Goal: Transaction & Acquisition: Purchase product/service

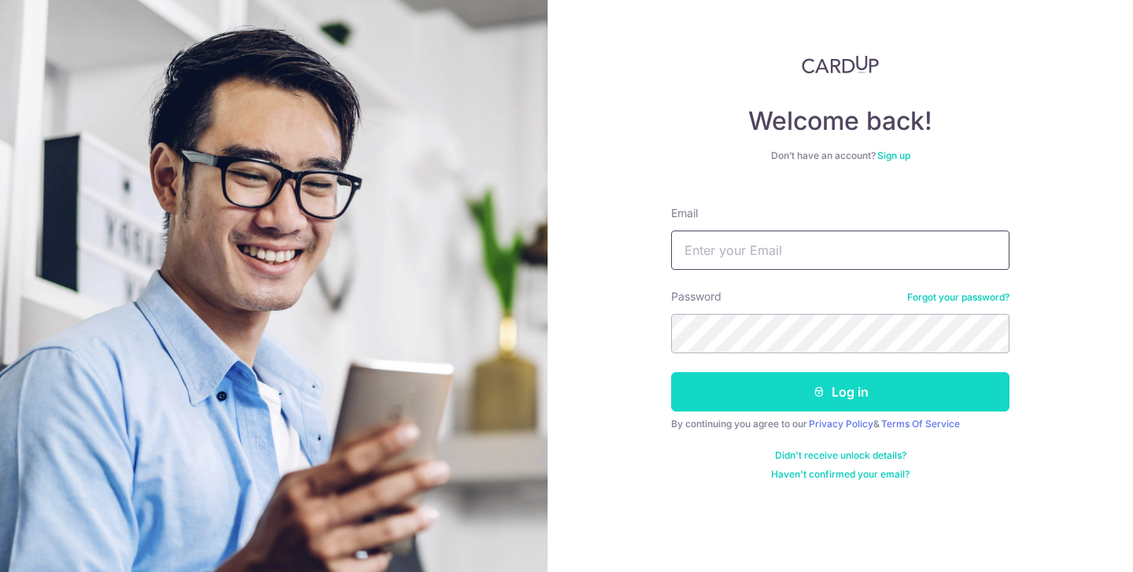
type input "[EMAIL_ADDRESS][DOMAIN_NAME]"
click at [834, 405] on button "Log in" at bounding box center [840, 391] width 338 height 39
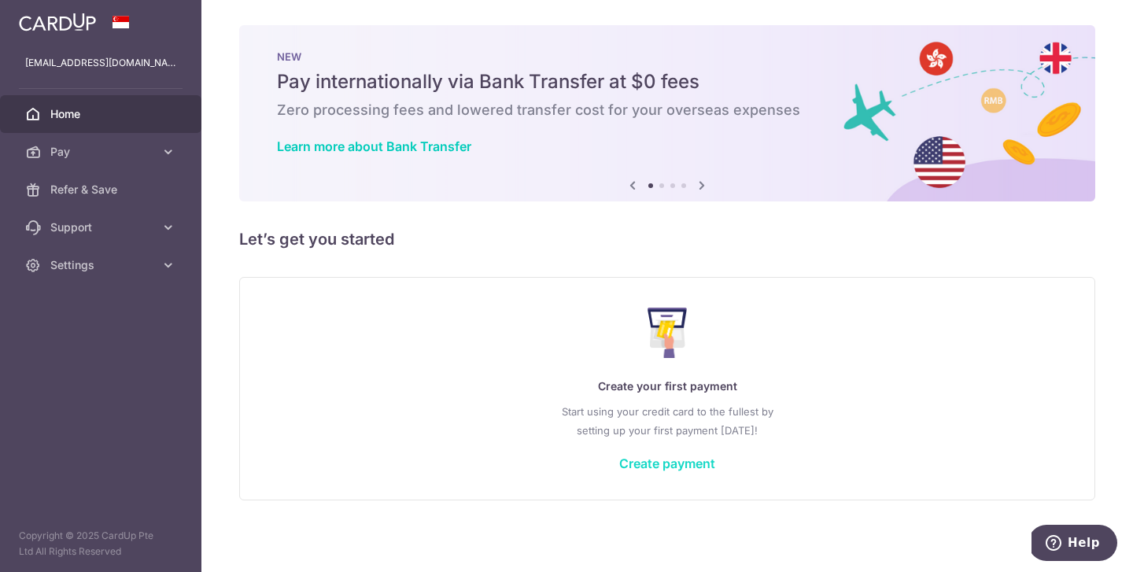
click at [651, 464] on link "Create payment" at bounding box center [667, 464] width 96 height 16
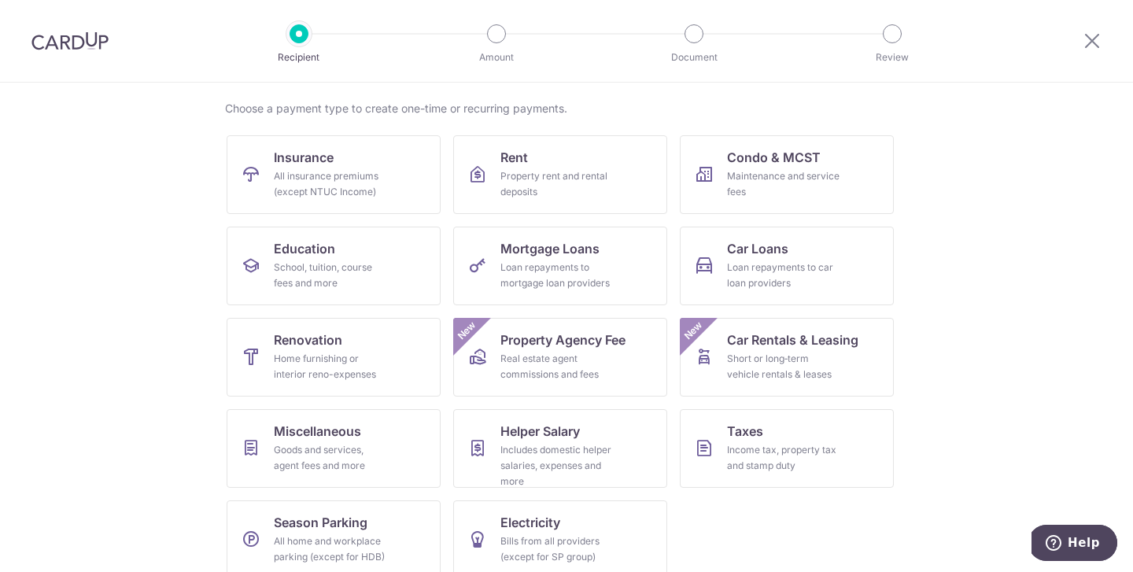
scroll to position [114, 0]
click at [329, 267] on div "School, tuition, course fees and more" at bounding box center [330, 273] width 113 height 31
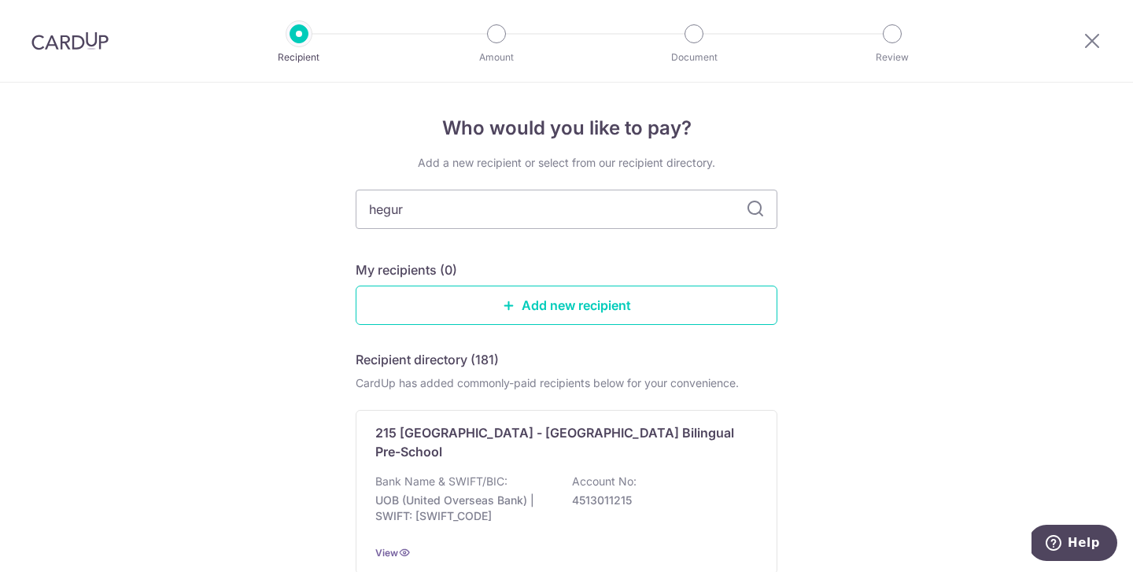
type input "heguru"
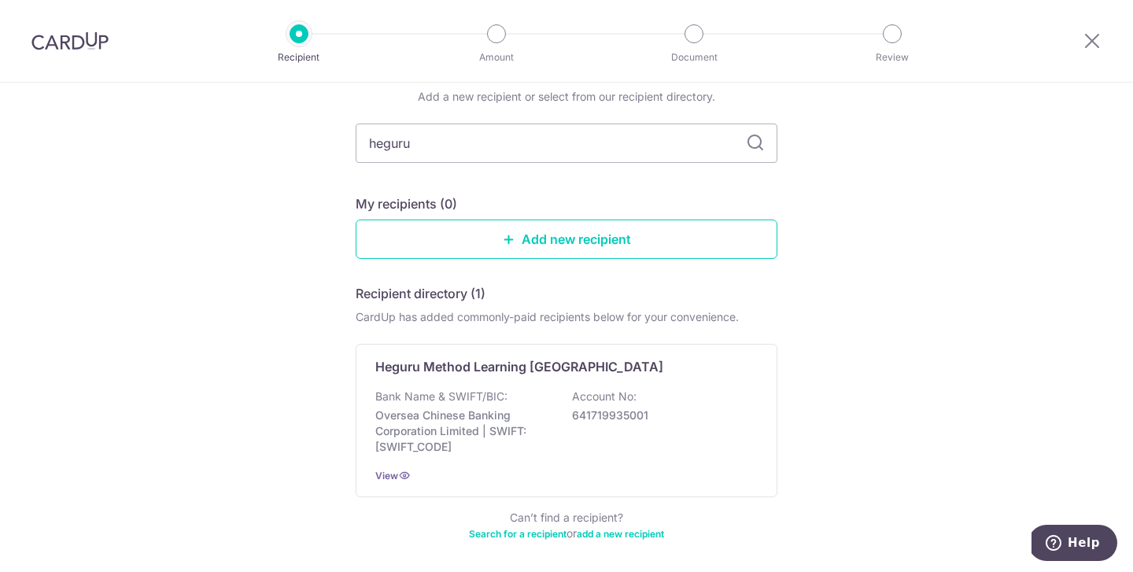
scroll to position [57, 0]
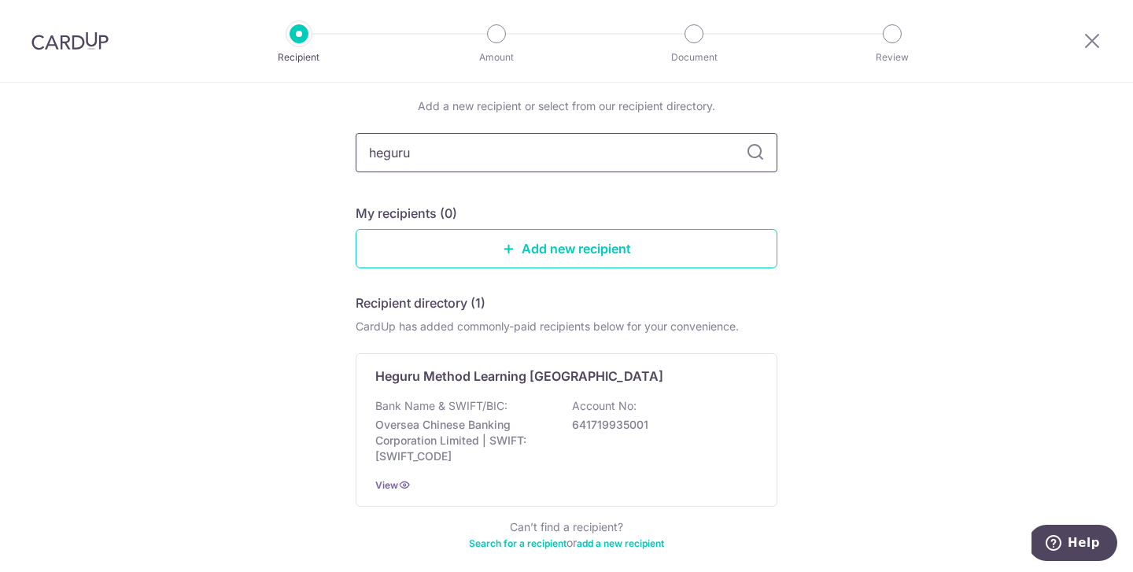
click at [531, 154] on input "heguru" at bounding box center [567, 152] width 422 height 39
click at [639, 249] on link "Add new recipient" at bounding box center [567, 248] width 422 height 39
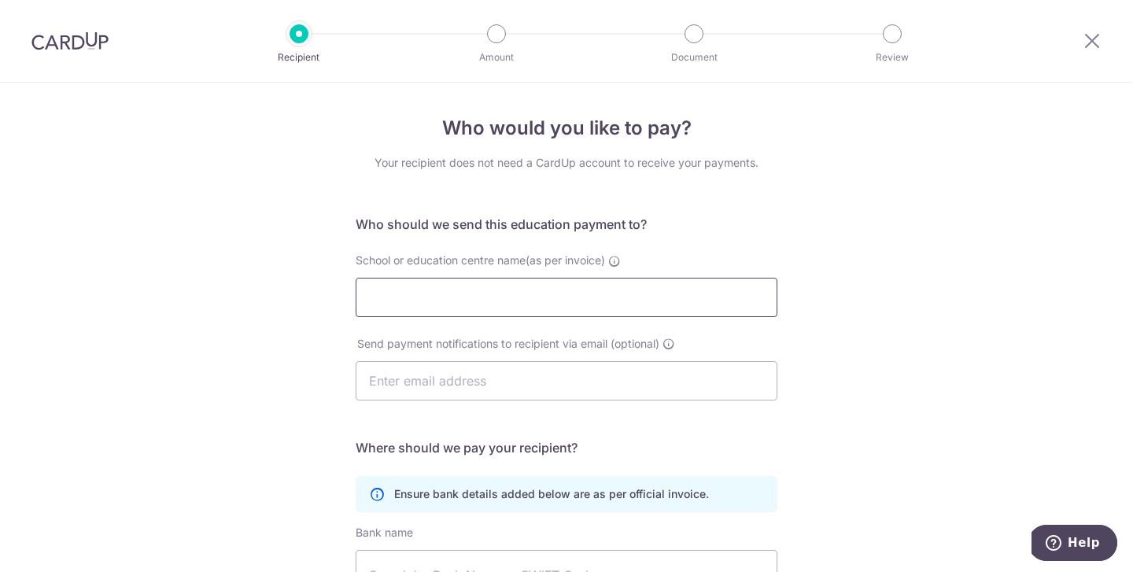
click at [614, 287] on input "School or education centre name(as per invoice)" at bounding box center [567, 297] width 422 height 39
type input "Heguru Education (Punggol) Pte Ltd"
click at [556, 393] on input "text" at bounding box center [567, 380] width 422 height 39
type input "[EMAIL_ADDRESS][DOMAIN_NAME]"
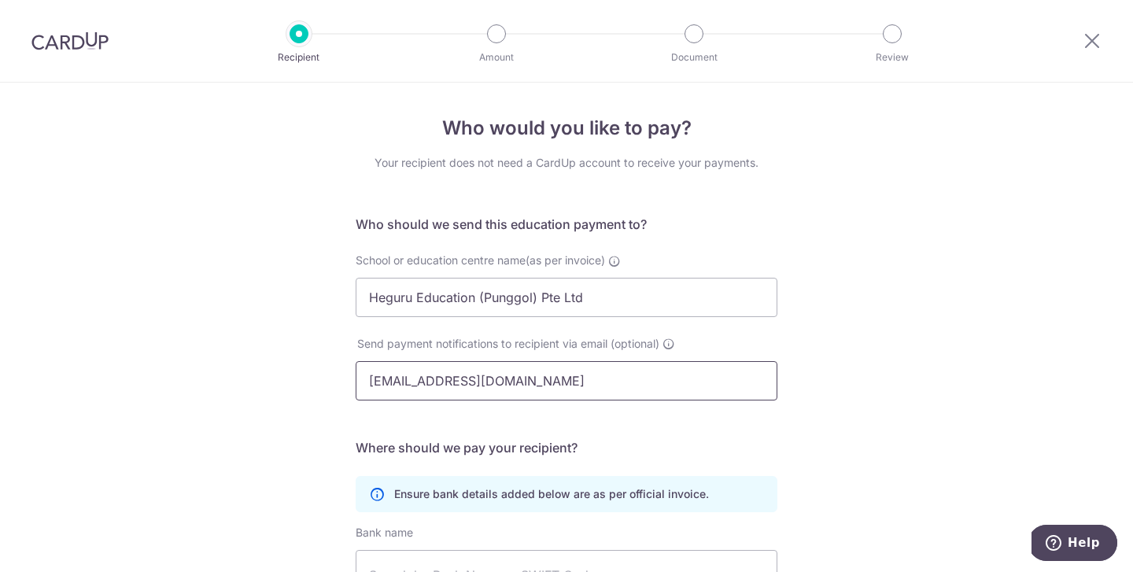
type input "Estelle Koh"
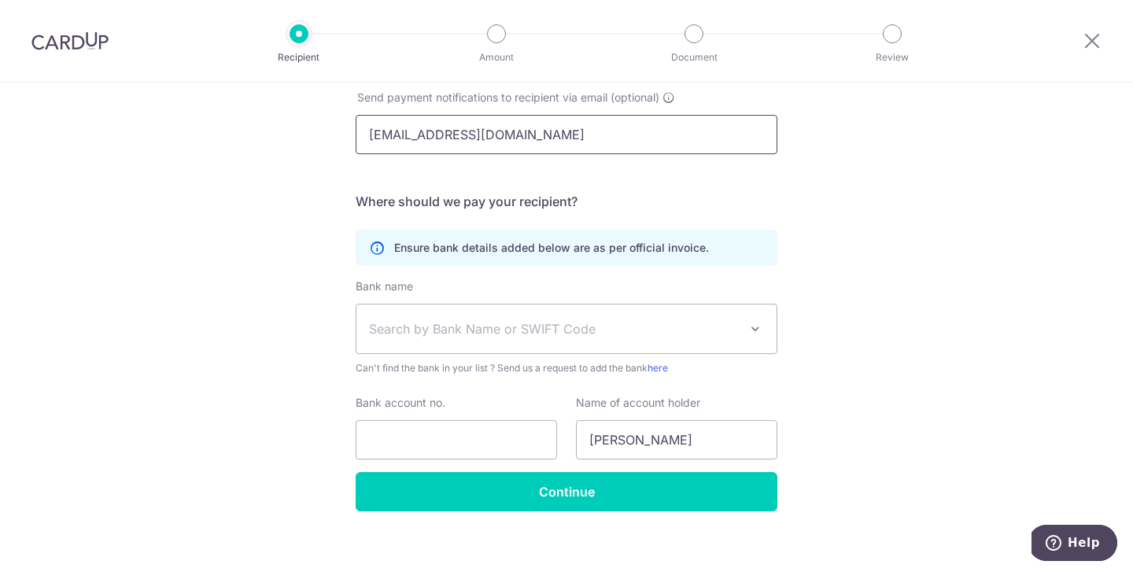
scroll to position [260, 0]
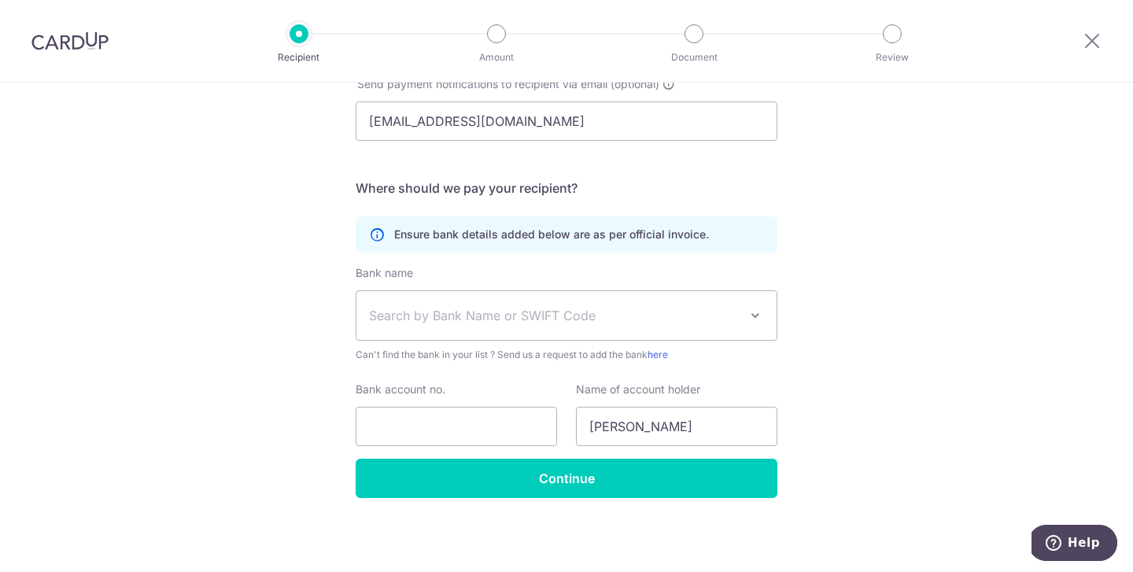
click at [558, 332] on span "Search by Bank Name or SWIFT Code" at bounding box center [566, 315] width 420 height 49
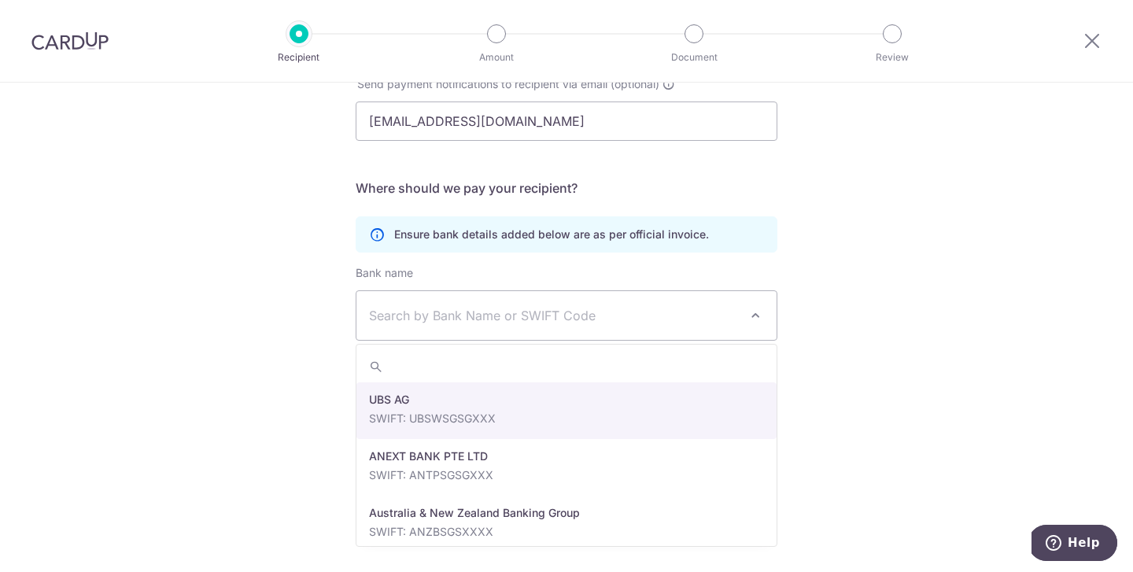
click at [850, 282] on div "Who would you like to pay? Your recipient does not need a CardUp account to rec…" at bounding box center [566, 197] width 1133 height 749
click at [581, 319] on span "Search by Bank Name or SWIFT Code" at bounding box center [554, 315] width 370 height 19
type input "p"
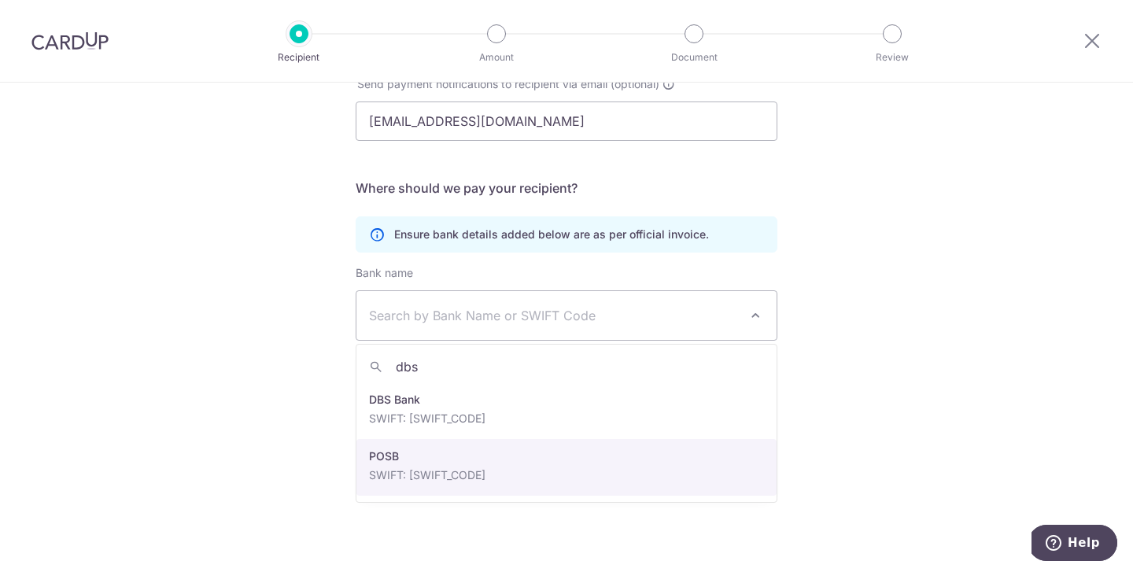
type input "dbs"
select select "19"
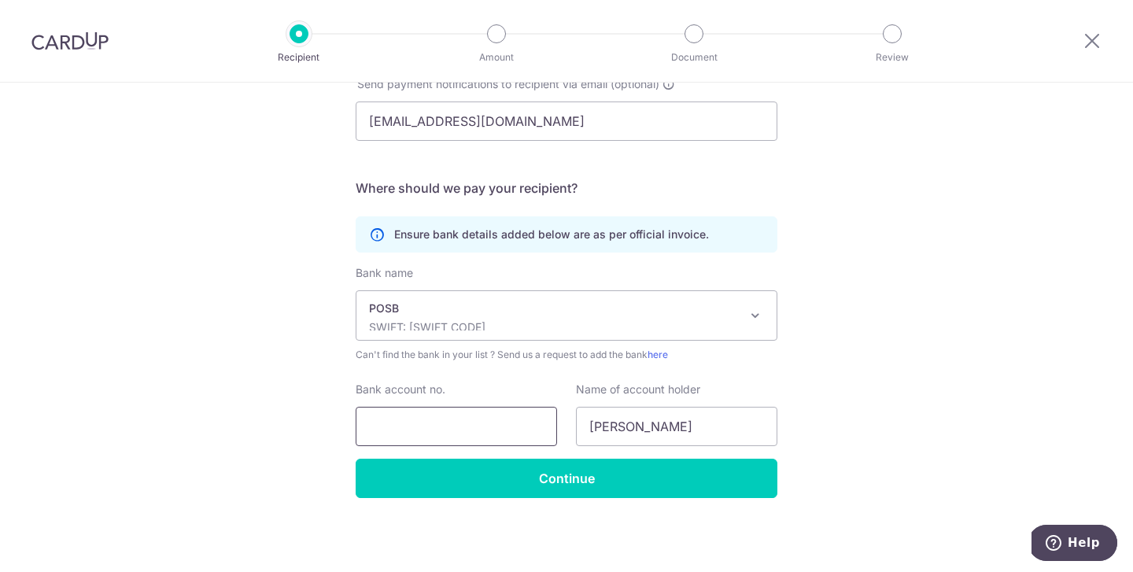
click at [446, 435] on input "Bank account no." at bounding box center [456, 426] width 201 height 39
type input "405-13313-0"
click at [592, 419] on input "Estelle Koh" at bounding box center [676, 426] width 201 height 39
click at [668, 431] on input "Koh" at bounding box center [676, 426] width 201 height 39
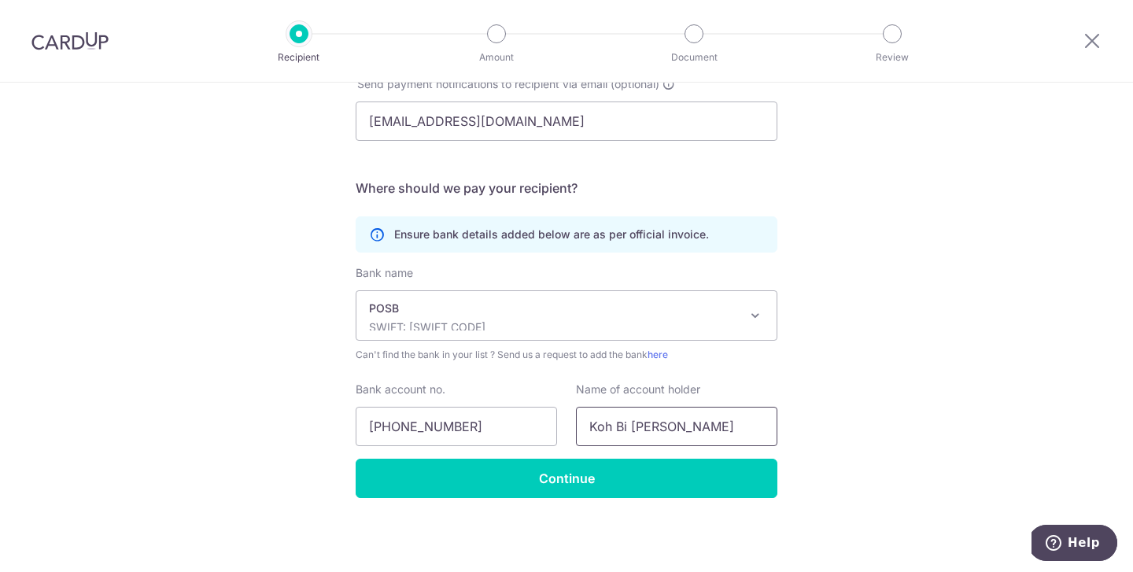
type input "Koh Bi [PERSON_NAME]"
click at [913, 317] on div "Who would you like to pay? Your recipient does not need a CardUp account to rec…" at bounding box center [566, 197] width 1133 height 749
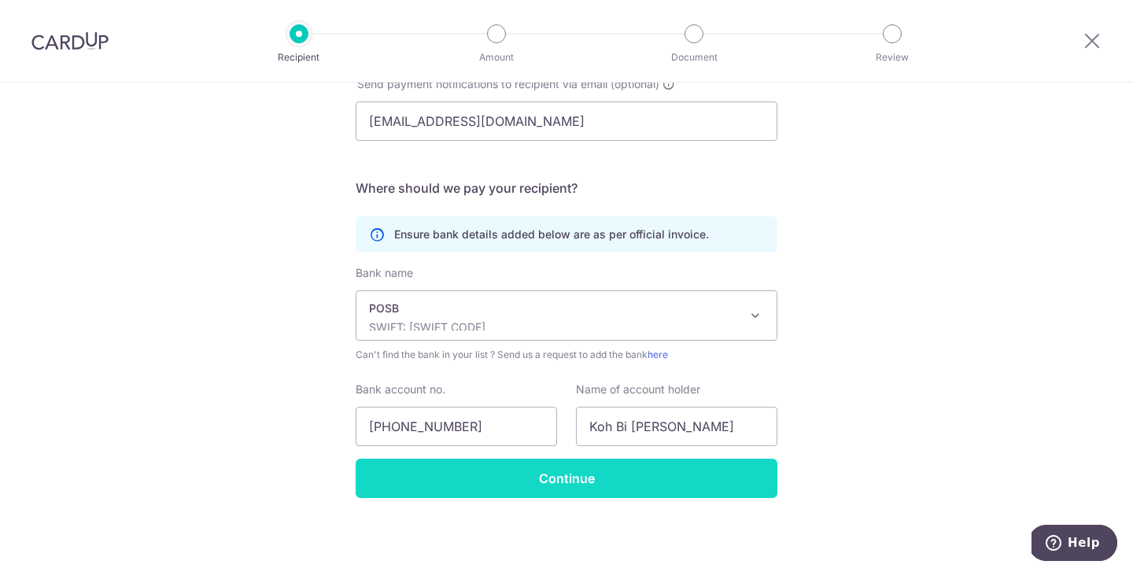
click at [522, 468] on input "Continue" at bounding box center [567, 478] width 422 height 39
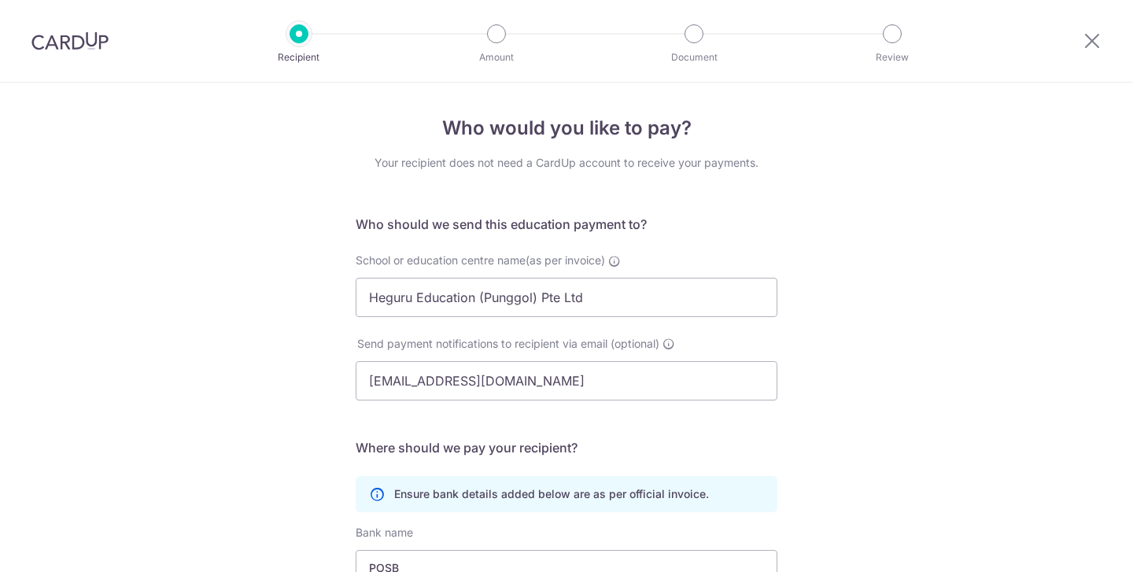
scroll to position [297, 0]
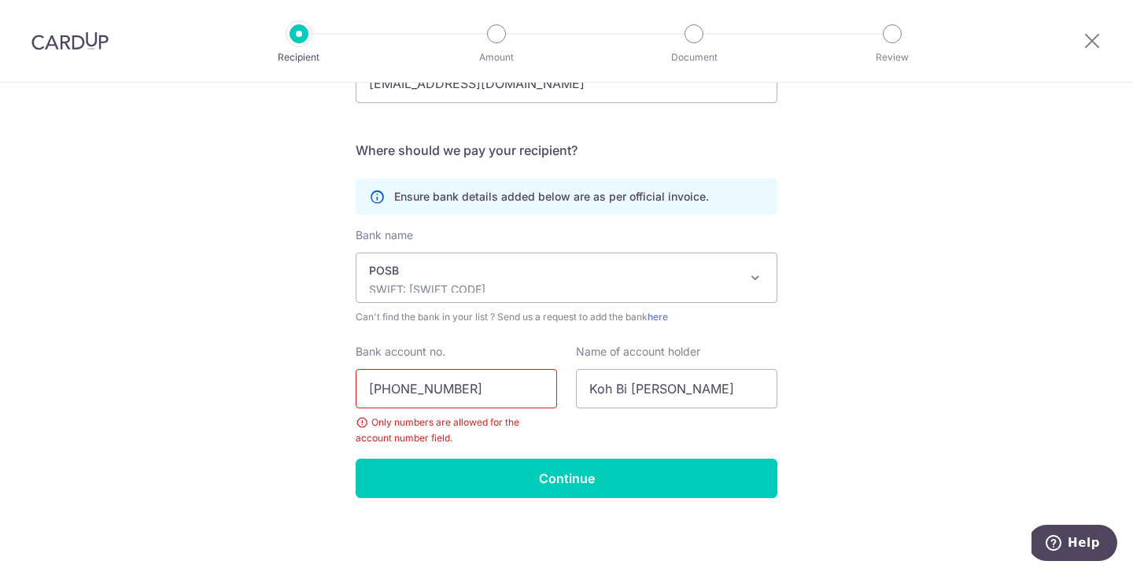
click at [399, 386] on input "405-13313-0" at bounding box center [456, 388] width 201 height 39
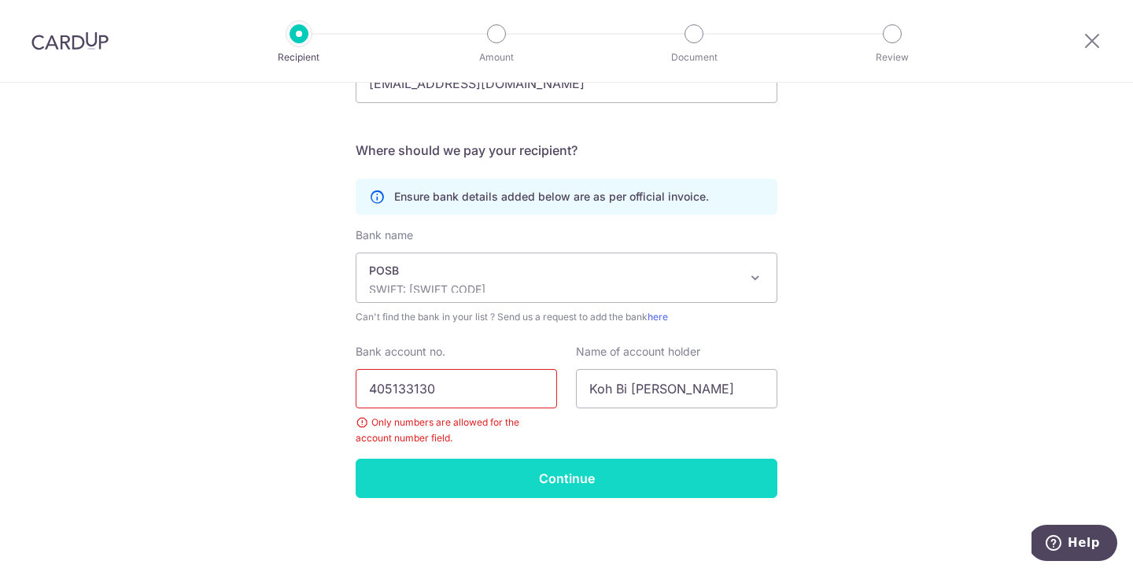
type input "405133130"
click at [538, 478] on input "Continue" at bounding box center [567, 478] width 422 height 39
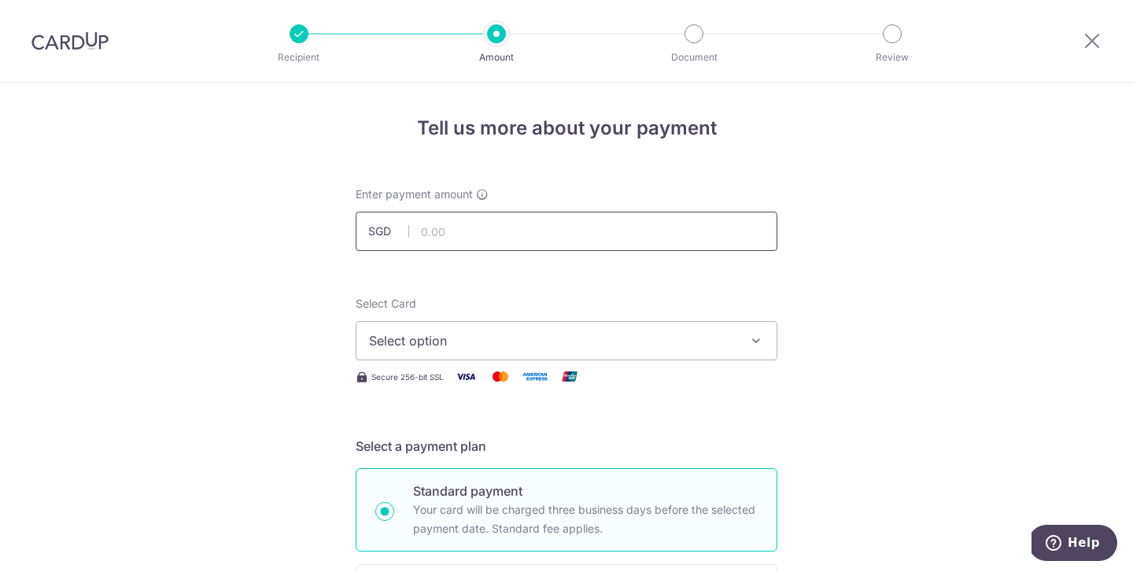
click at [511, 226] on input "text" at bounding box center [567, 231] width 422 height 39
type input "678.00"
click at [474, 338] on span "Select option" at bounding box center [552, 340] width 367 height 19
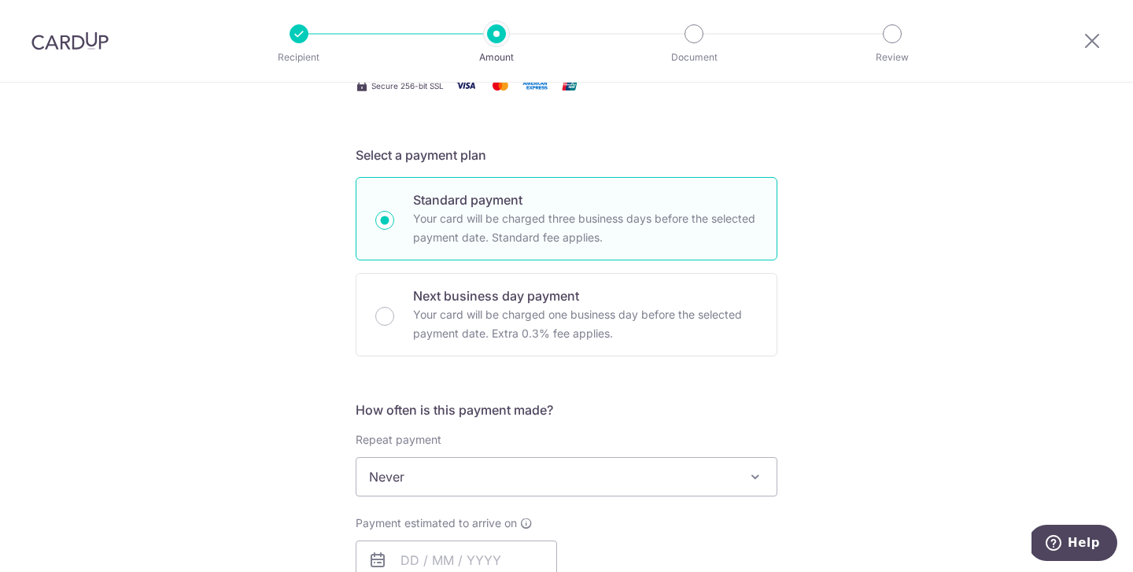
scroll to position [211, 0]
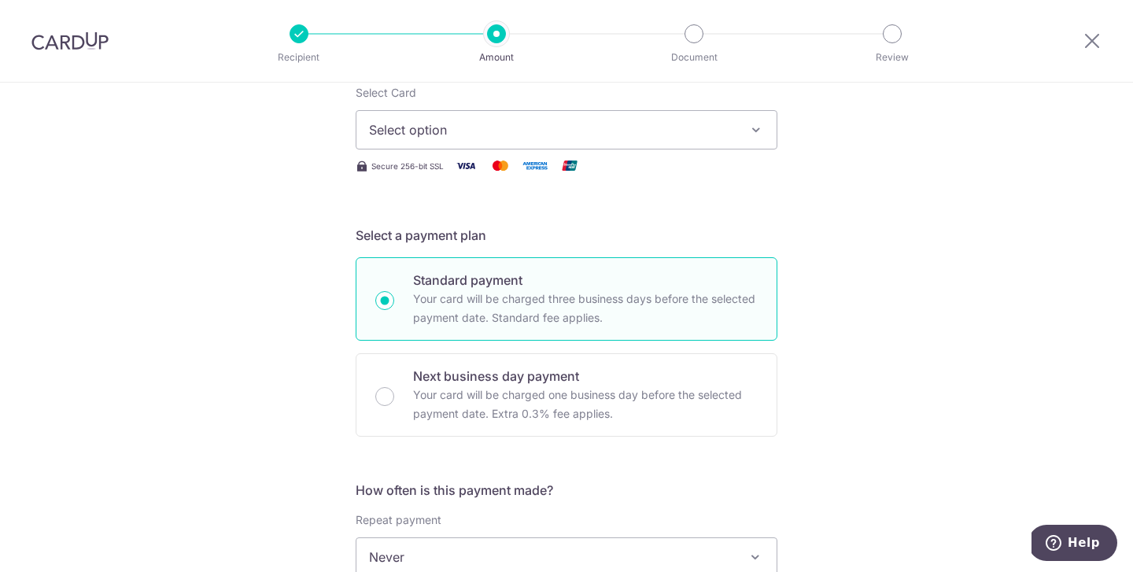
click at [493, 30] on div at bounding box center [496, 33] width 19 height 19
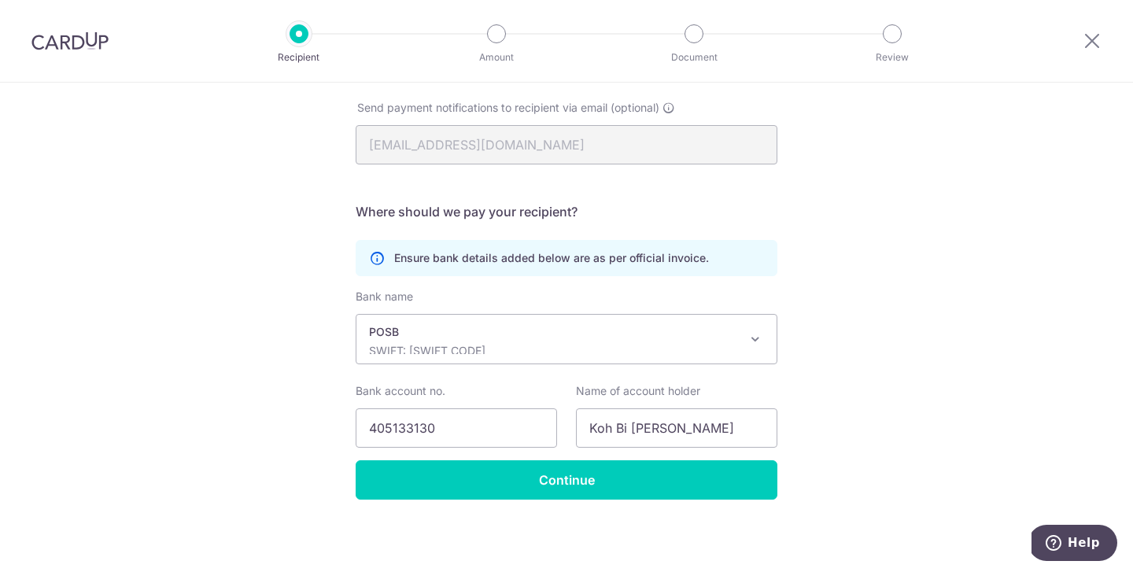
scroll to position [238, 0]
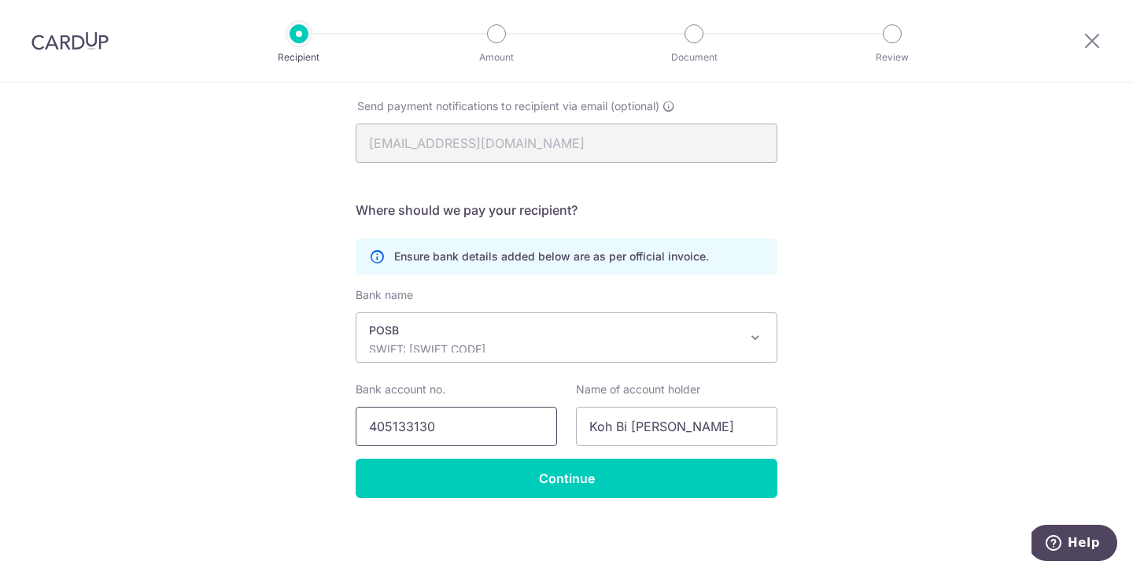
drag, startPoint x: 472, startPoint y: 432, endPoint x: 309, endPoint y: 428, distance: 162.9
click at [309, 428] on div "Recipient Details Your recipient does not need a CardUp account to receive your…" at bounding box center [566, 208] width 1133 height 727
paste input "201539990H"
type input "201539990H"
click at [881, 359] on div "Recipient Details Your recipient does not need a CardUp account to receive your…" at bounding box center [566, 208] width 1133 height 727
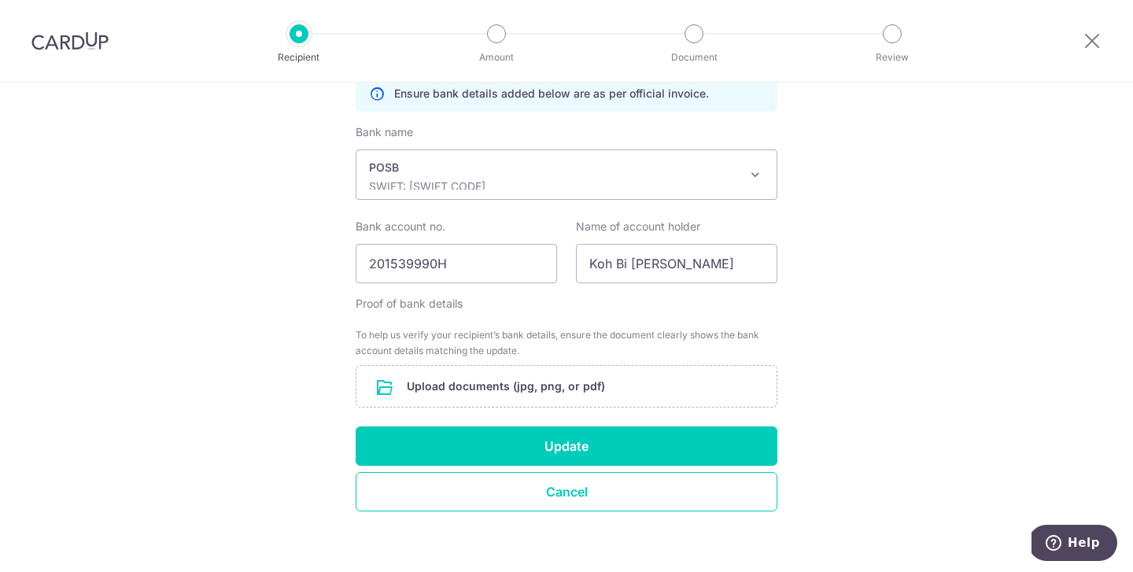
scroll to position [403, 0]
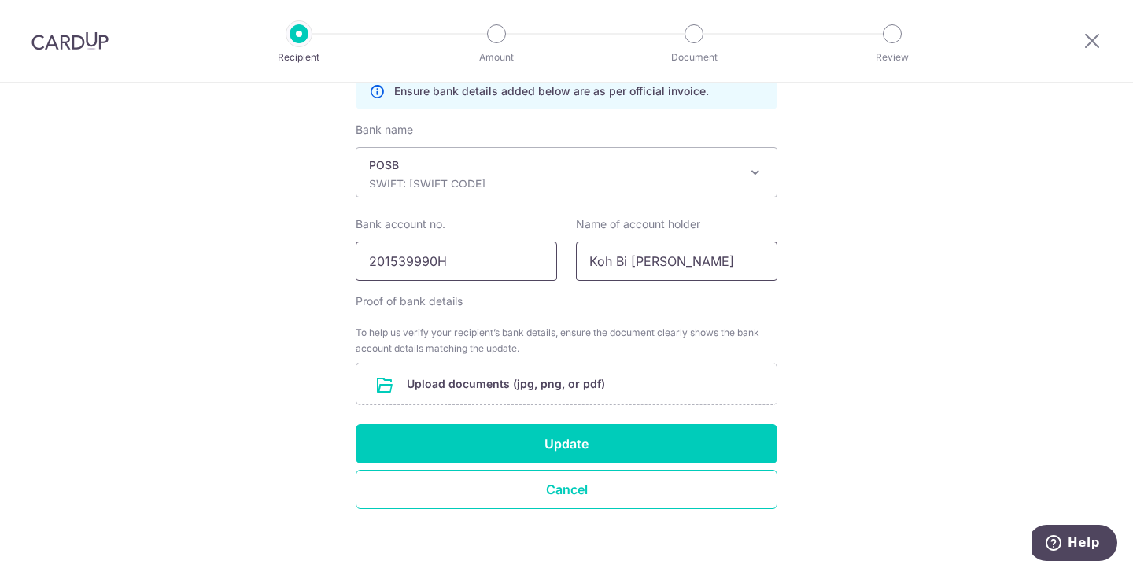
drag, startPoint x: 742, startPoint y: 278, endPoint x: 556, endPoint y: 245, distance: 188.5
click at [556, 245] on div "Bank account no. 201539990H Name of account holder [PERSON_NAME]" at bounding box center [566, 248] width 441 height 65
click at [906, 275] on div "Recipient Details Your recipient does not need a CardUp account to receive your…" at bounding box center [566, 131] width 1133 height 903
click at [899, 273] on div "Recipient Details Your recipient does not need a CardUp account to receive your…" at bounding box center [566, 131] width 1133 height 903
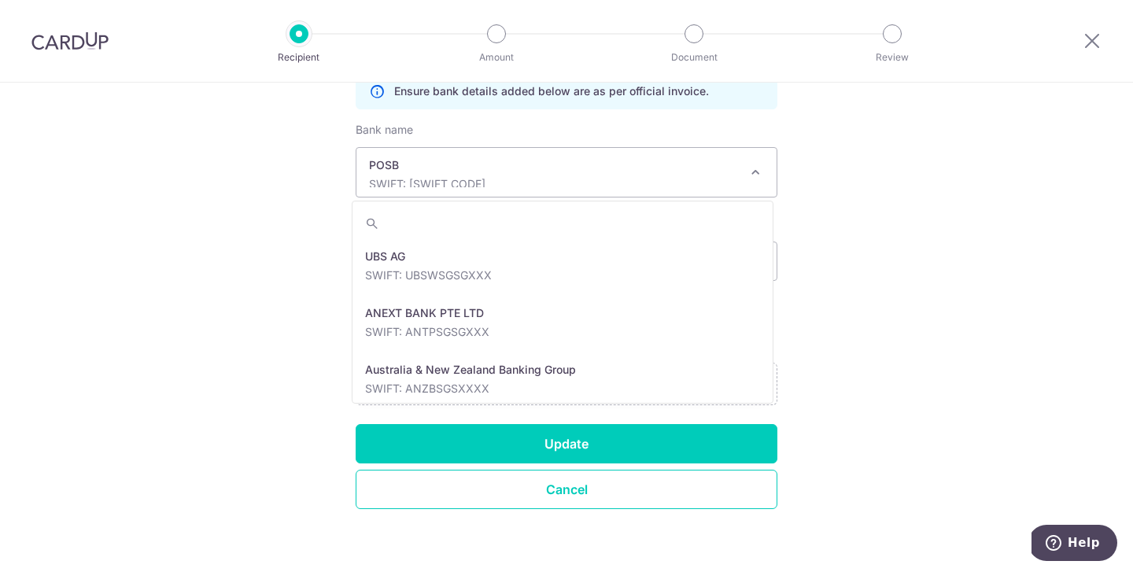
click at [624, 194] on span "POSB SWIFT: [SWIFT_CODE]" at bounding box center [566, 172] width 420 height 49
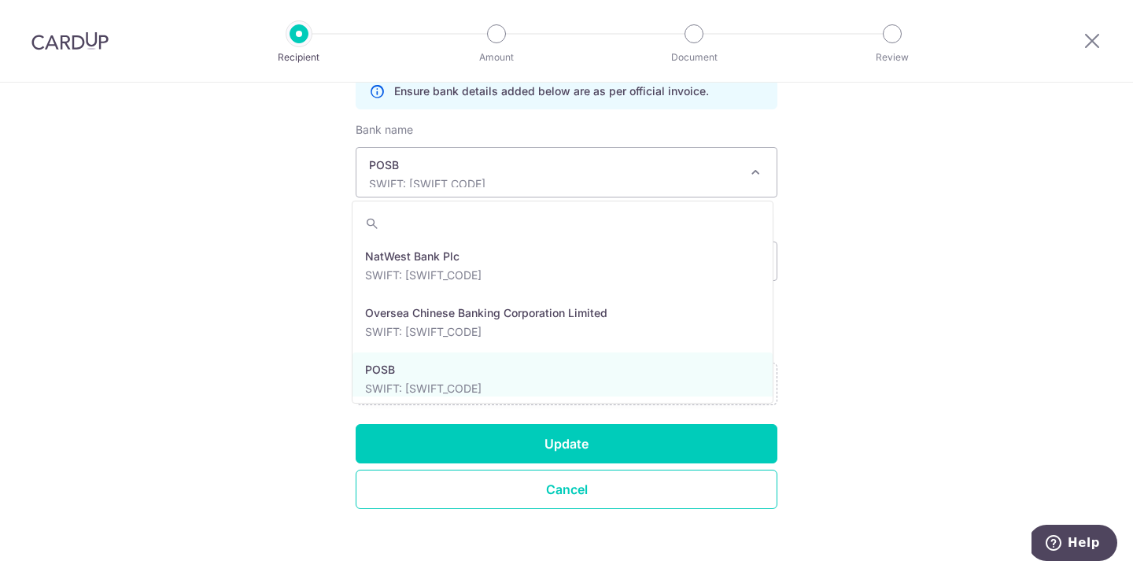
click at [445, 222] on input "search" at bounding box center [562, 223] width 420 height 31
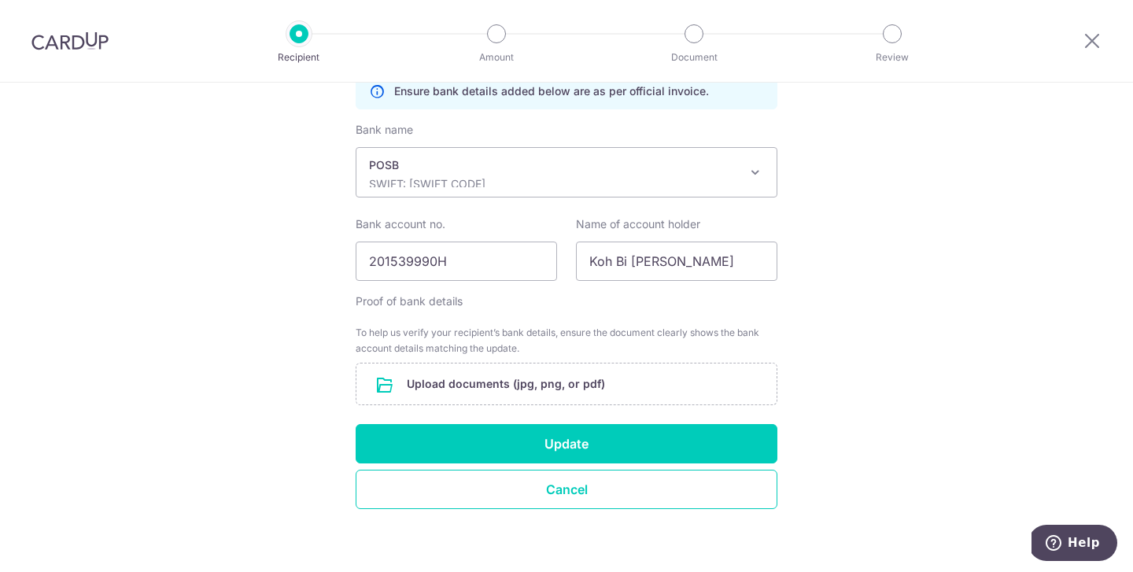
click at [906, 232] on div "Recipient Details Your recipient does not need a CardUp account to receive your…" at bounding box center [566, 131] width 1133 height 903
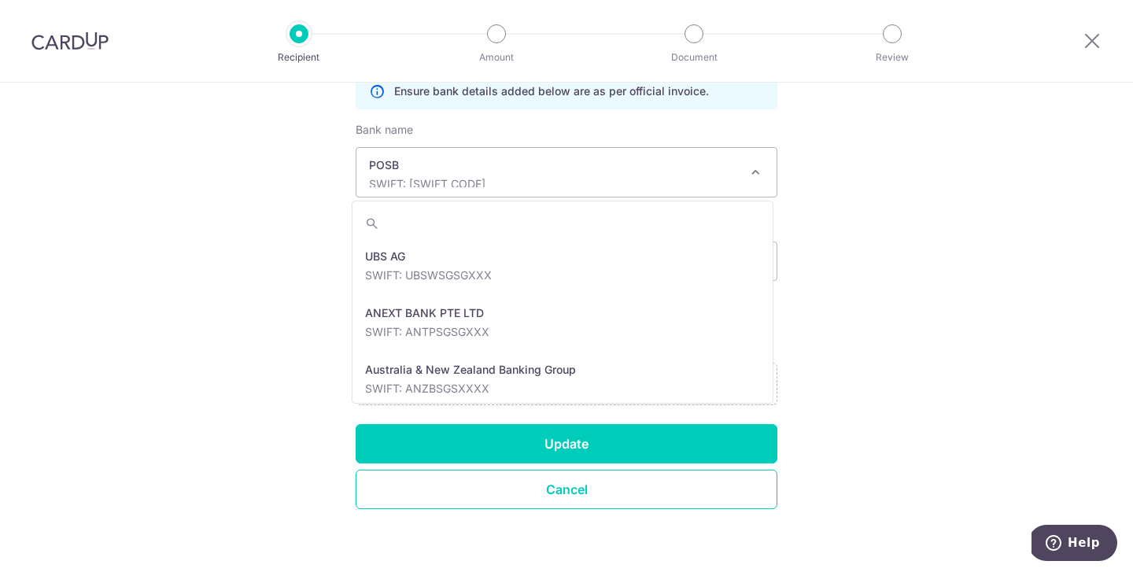
click at [701, 165] on p "POSB" at bounding box center [554, 165] width 370 height 16
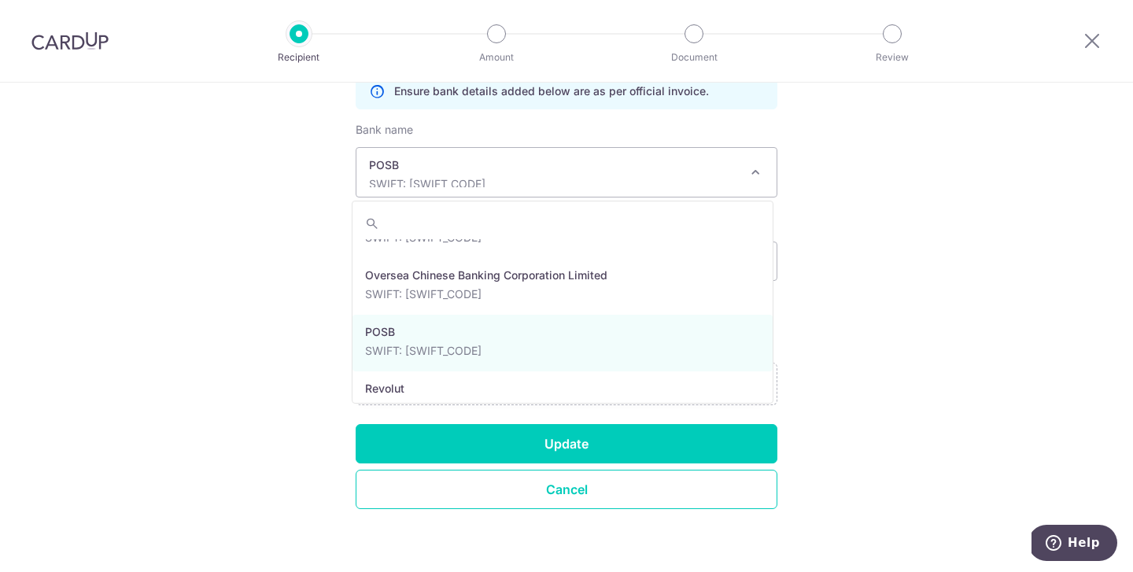
click at [881, 227] on div "Recipient Details Your recipient does not need a CardUp account to receive your…" at bounding box center [566, 131] width 1133 height 903
